Goal: Navigation & Orientation: Find specific page/section

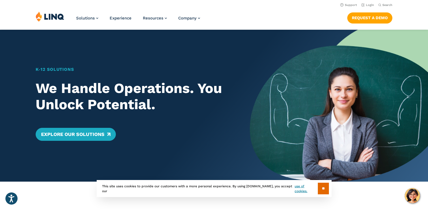
click at [292, 18] on div "Solutions Nutrition Overview NEW School Nutrition Suite School Nutrition State …" at bounding box center [214, 20] width 428 height 18
click at [368, 6] on link "Login" at bounding box center [367, 5] width 13 height 4
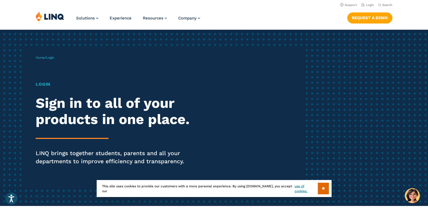
click at [45, 84] on h1 "Login" at bounding box center [118, 84] width 165 height 6
click at [50, 60] on p "Home / Login" at bounding box center [45, 57] width 19 height 5
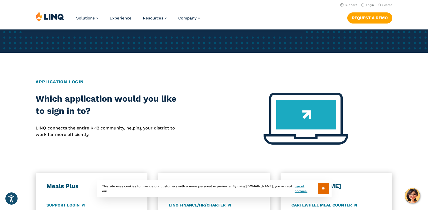
scroll to position [108, 0]
